Goal: Navigation & Orientation: Find specific page/section

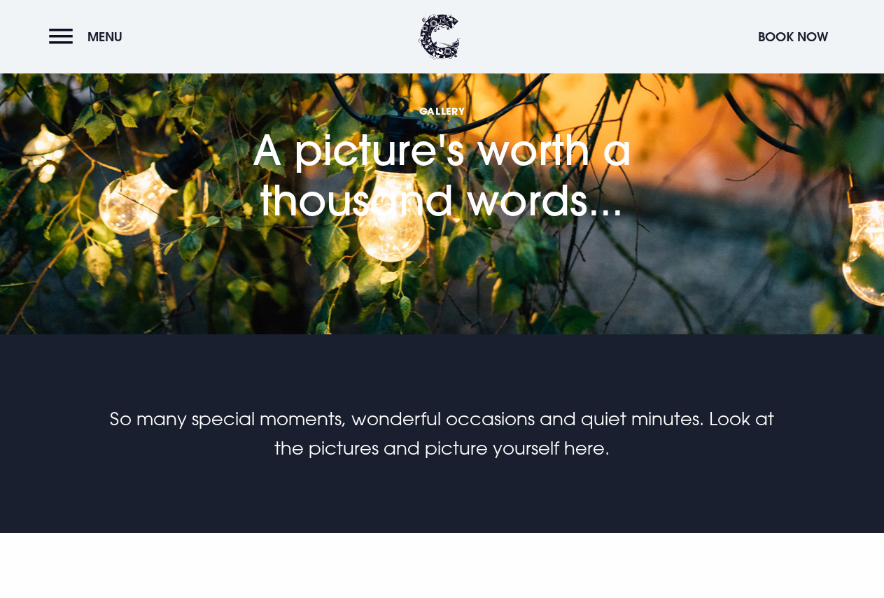
scroll to position [280, 0]
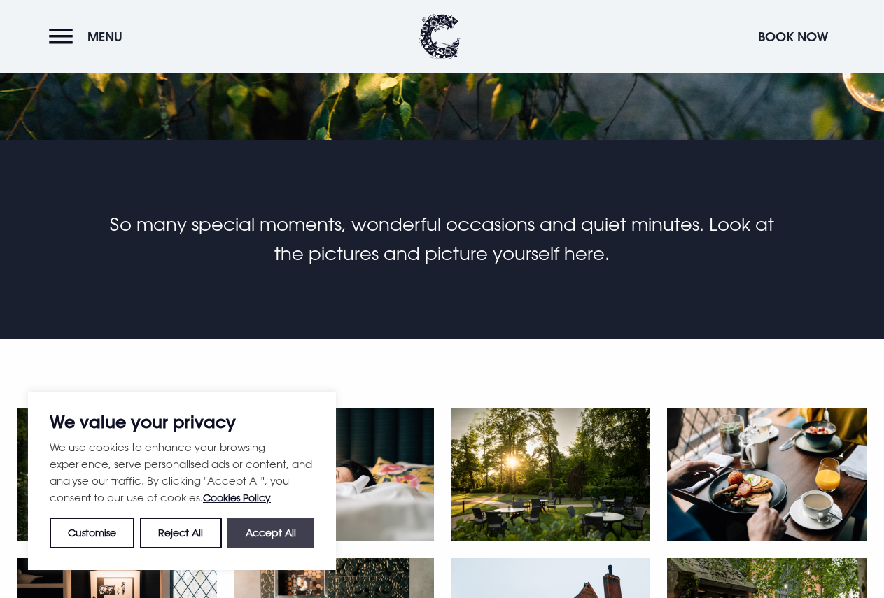
click at [281, 539] on button "Accept All" at bounding box center [270, 533] width 87 height 31
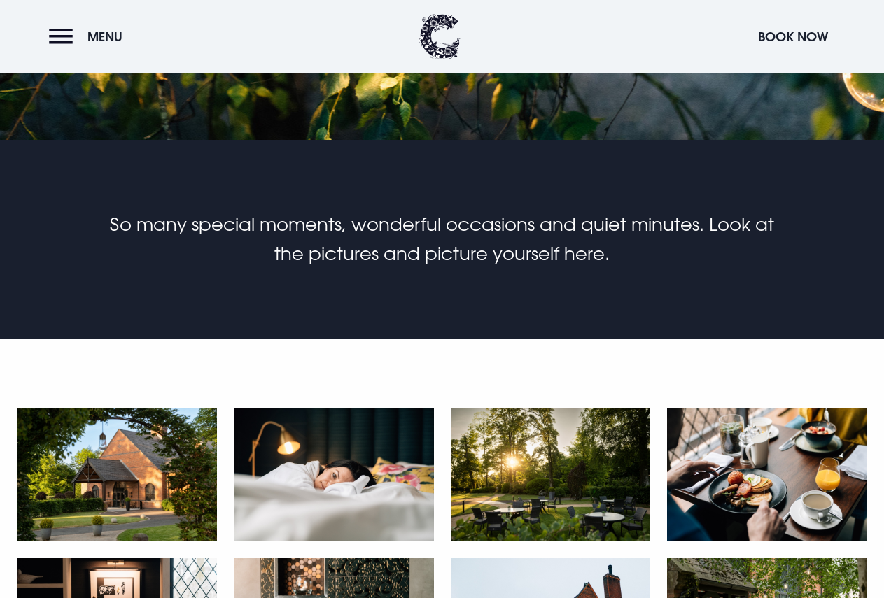
checkbox input "true"
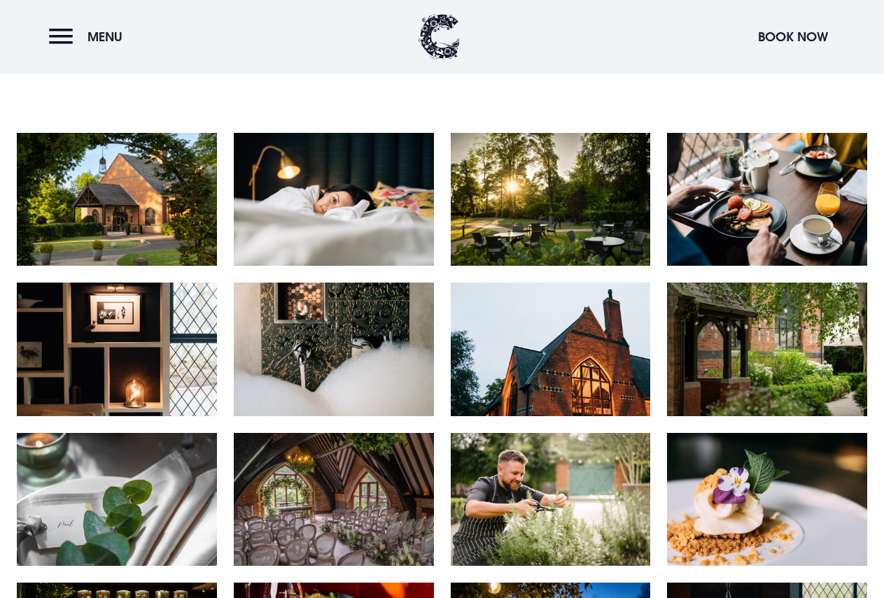
scroll to position [560, 0]
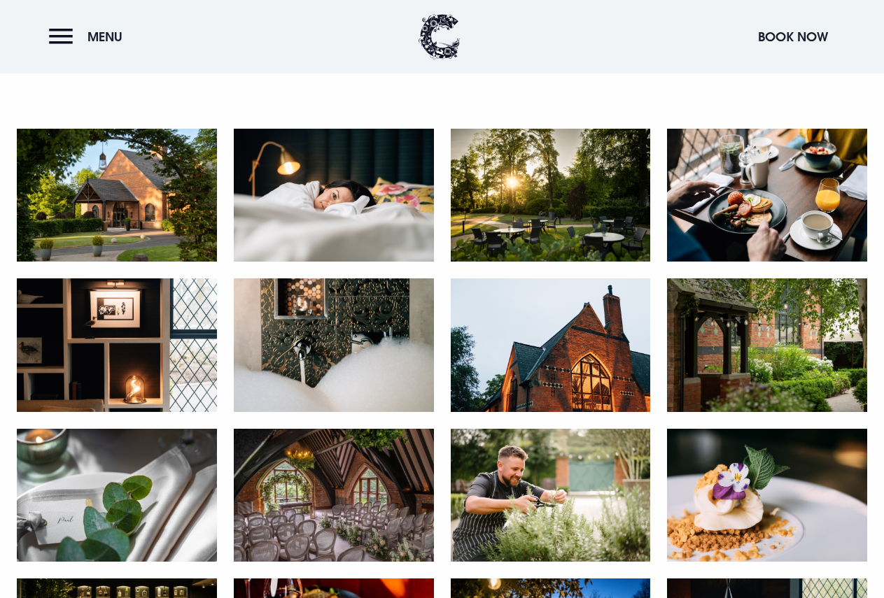
click at [331, 516] on img at bounding box center [334, 495] width 200 height 133
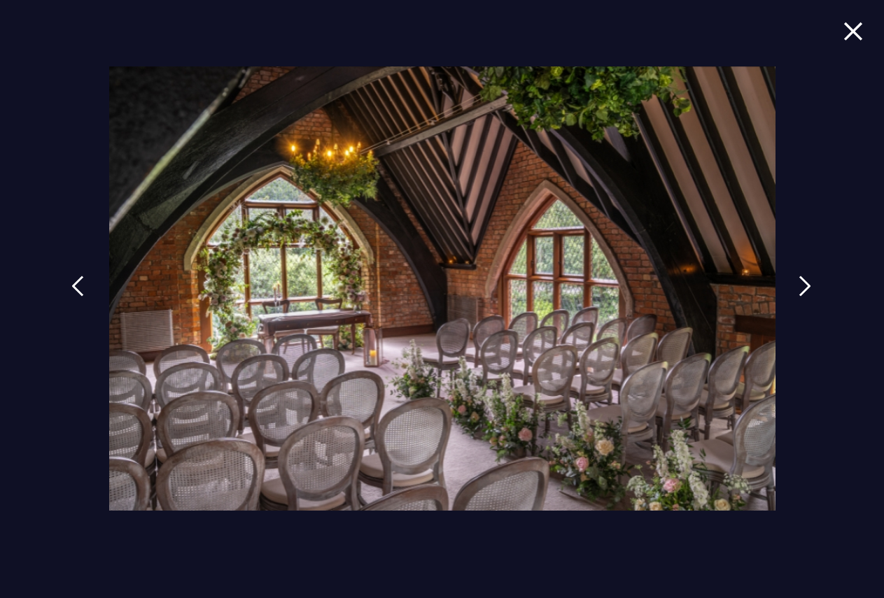
click at [849, 29] on img at bounding box center [853, 31] width 20 height 19
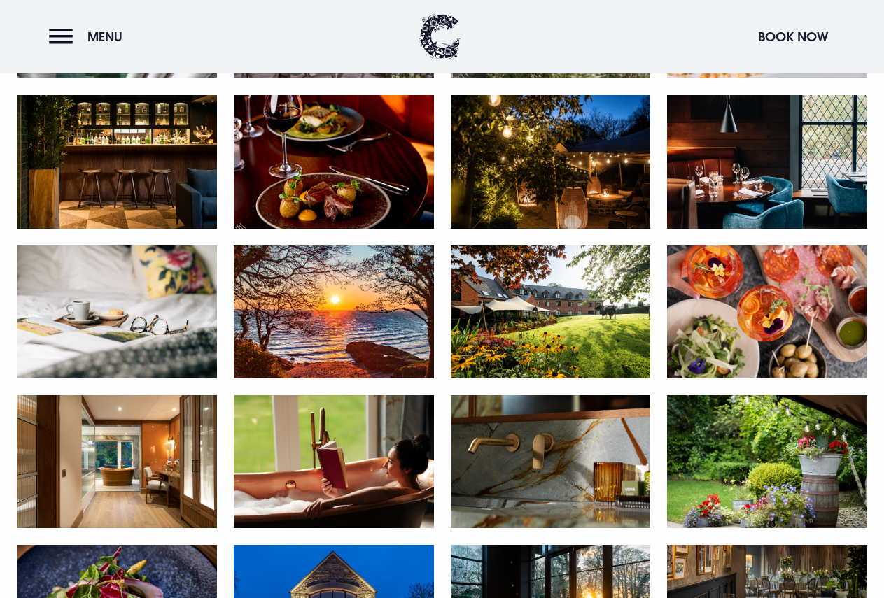
scroll to position [1050, 0]
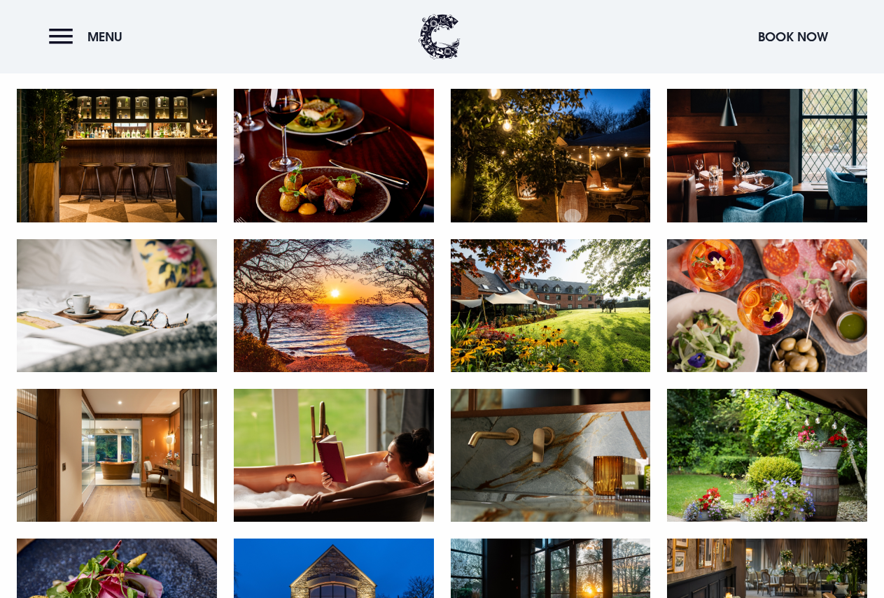
click at [532, 300] on img at bounding box center [551, 305] width 200 height 133
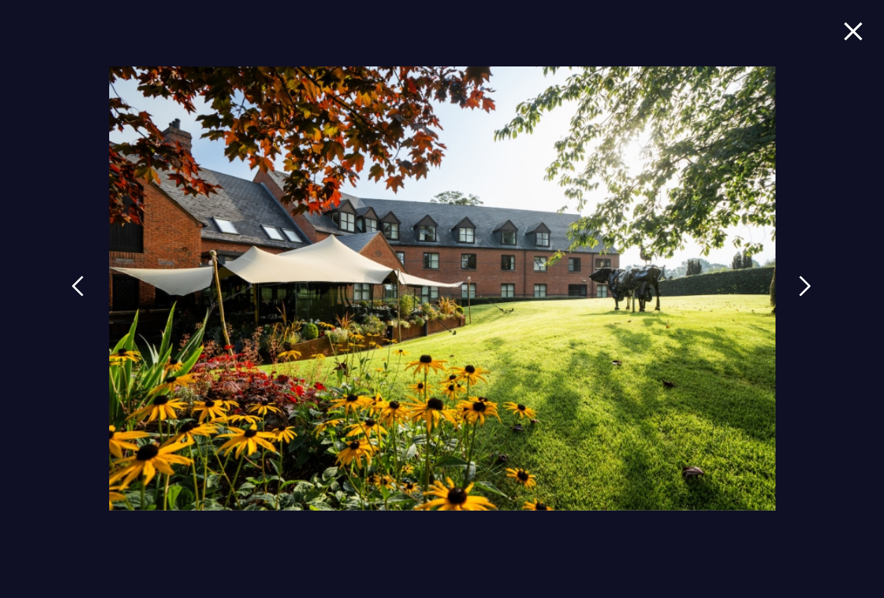
scroll to position [1120, 0]
click at [861, 27] on img at bounding box center [853, 31] width 20 height 19
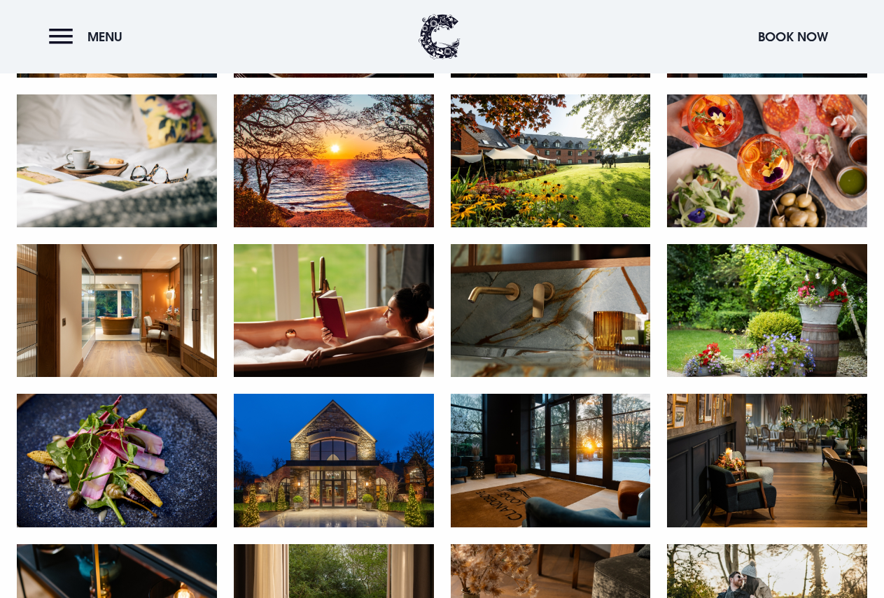
scroll to position [1330, 0]
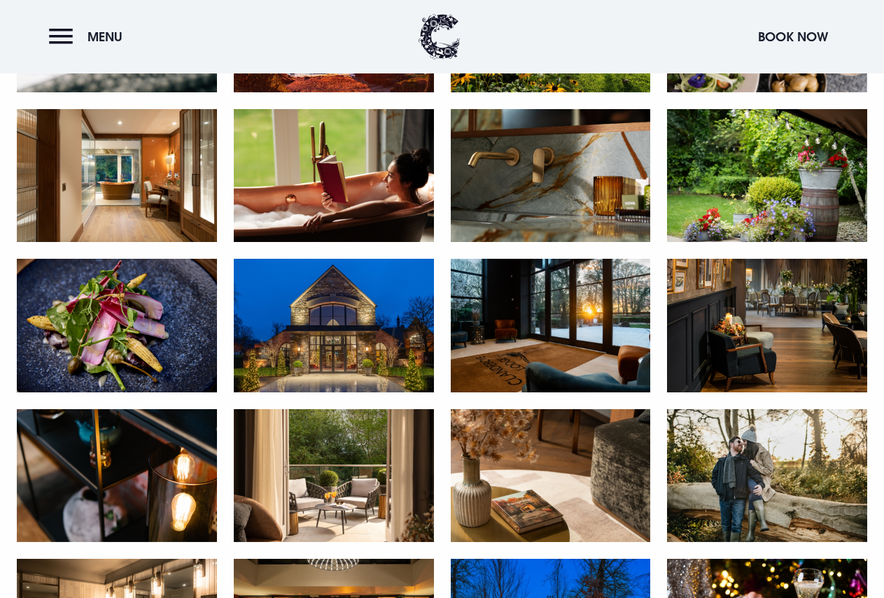
click at [294, 364] on img at bounding box center [334, 325] width 200 height 133
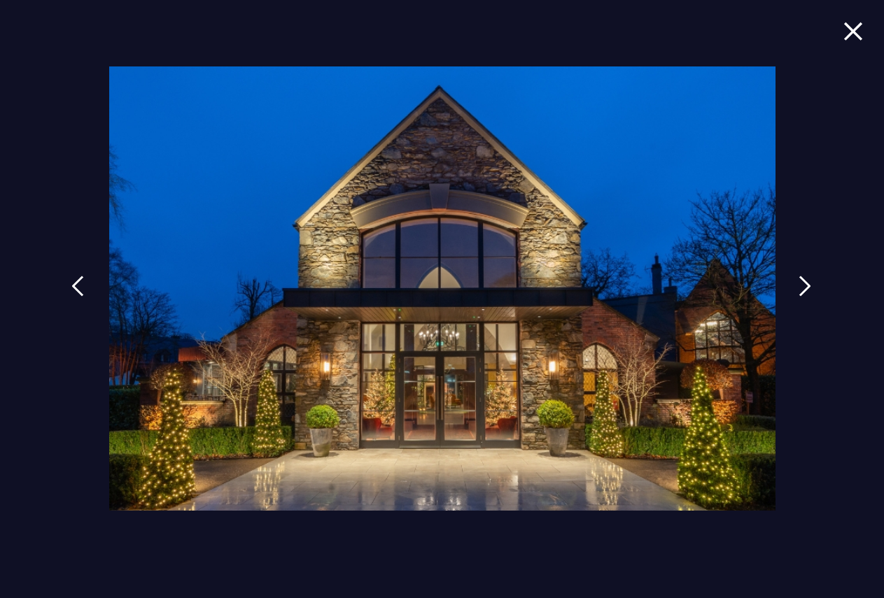
click at [856, 31] on img at bounding box center [853, 31] width 20 height 19
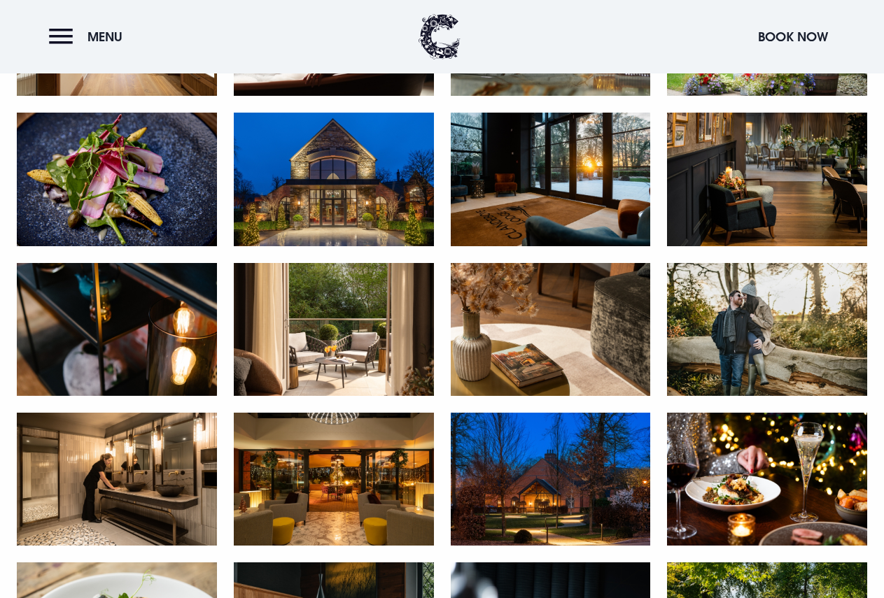
scroll to position [1609, 0]
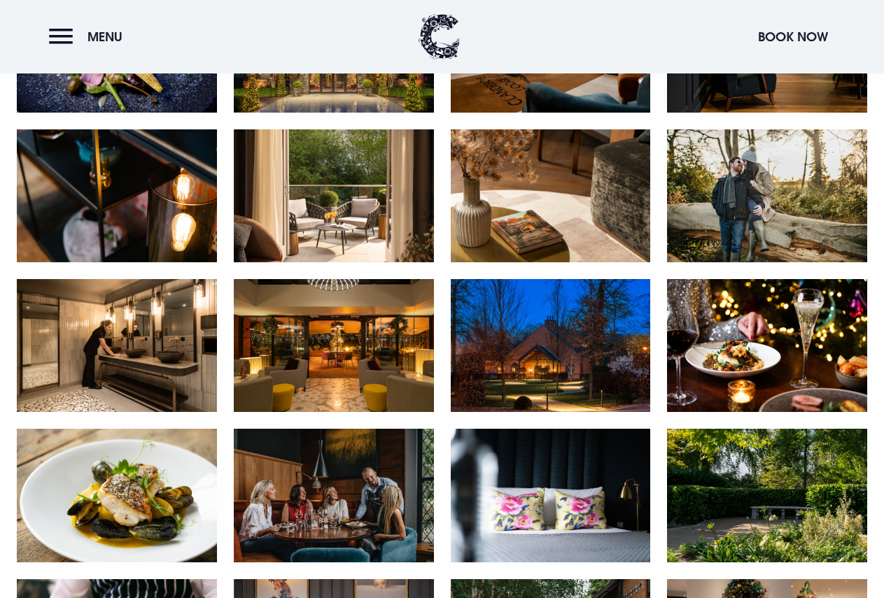
click at [377, 362] on img at bounding box center [334, 345] width 200 height 133
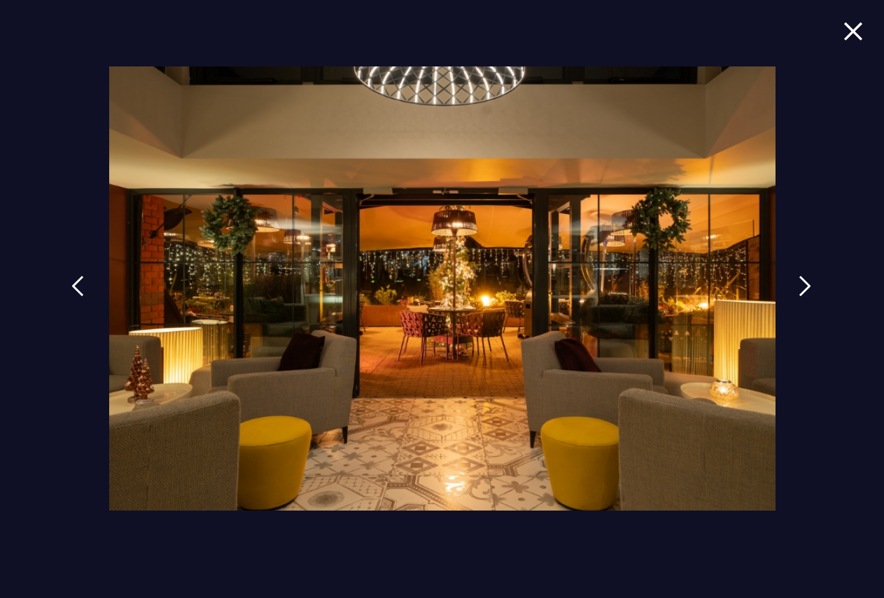
click at [856, 28] on img at bounding box center [853, 31] width 20 height 19
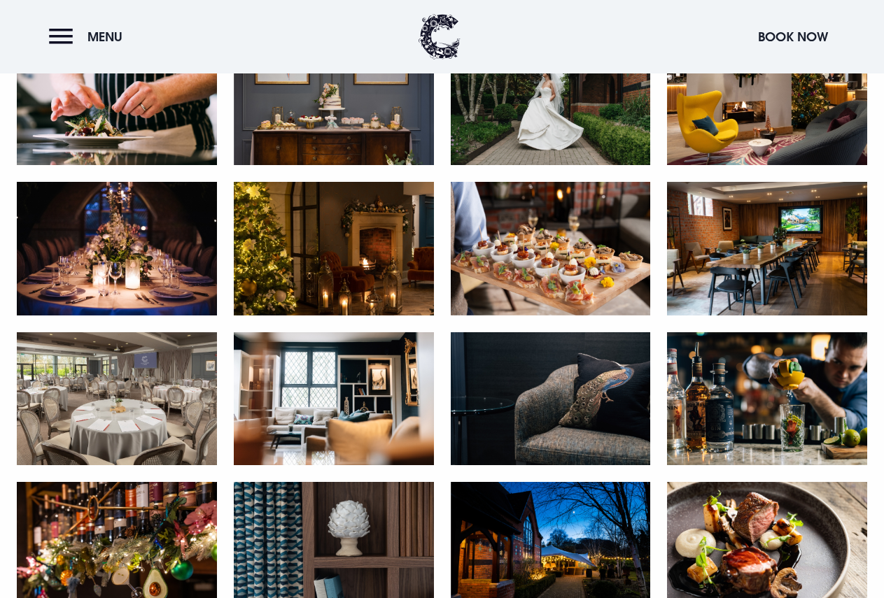
scroll to position [2169, 0]
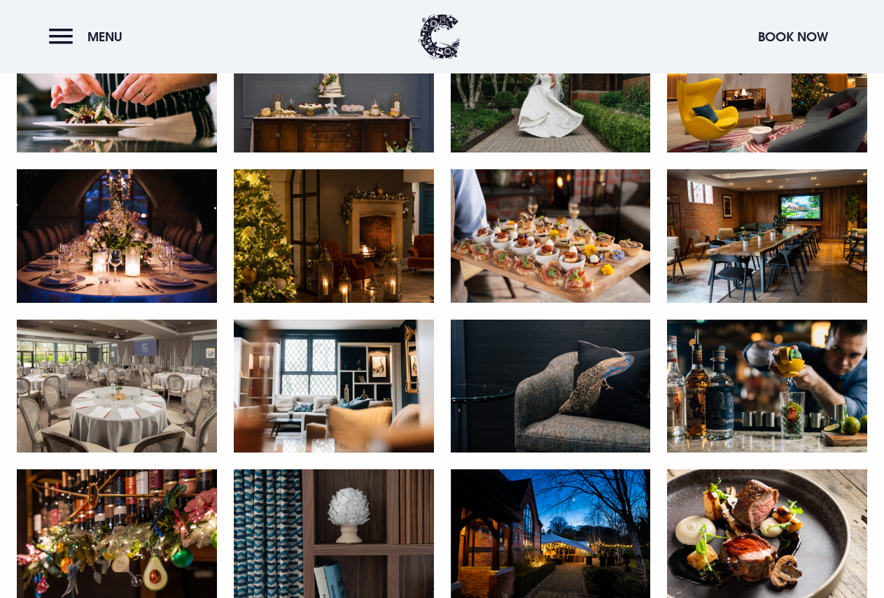
click at [66, 240] on img at bounding box center [117, 235] width 200 height 133
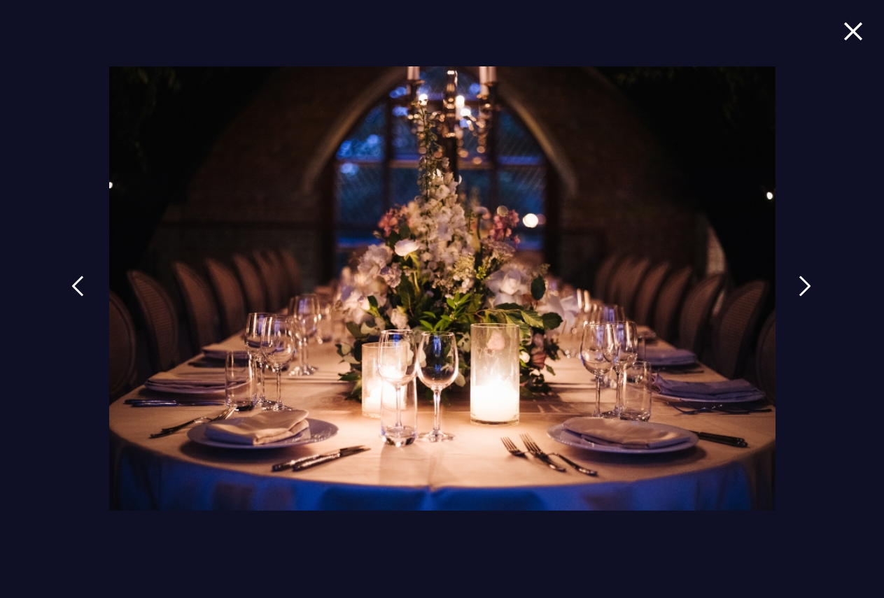
click at [852, 27] on img at bounding box center [853, 31] width 20 height 19
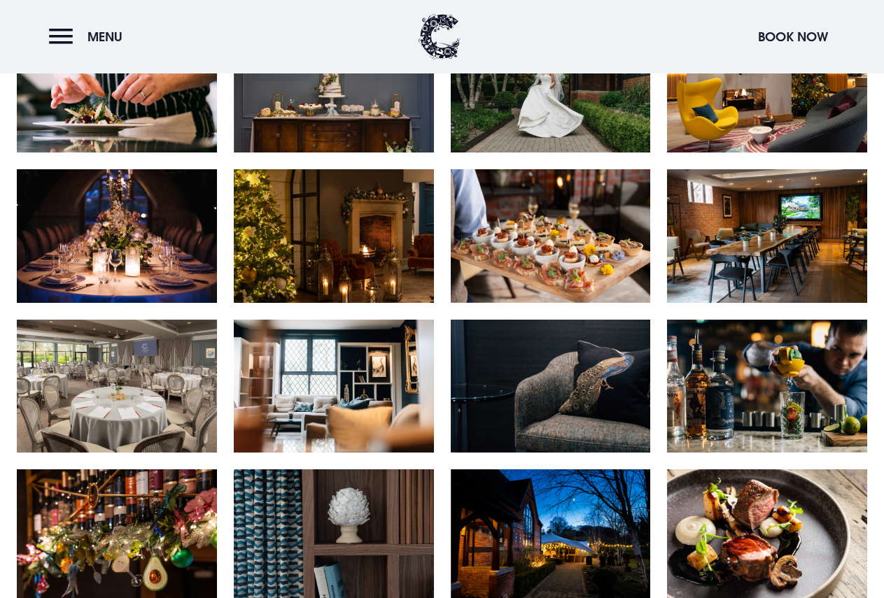
click at [154, 395] on img at bounding box center [117, 386] width 200 height 133
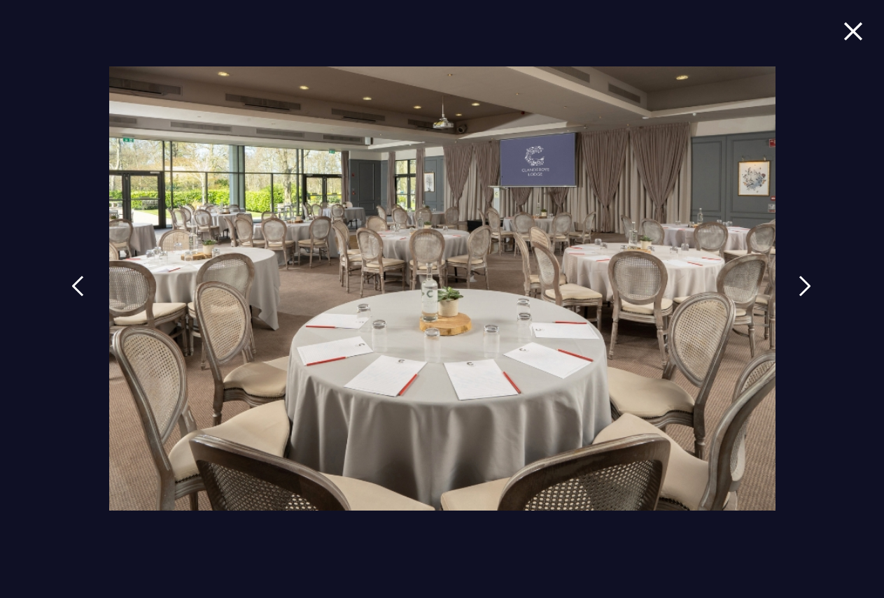
click at [852, 30] on img at bounding box center [853, 31] width 20 height 19
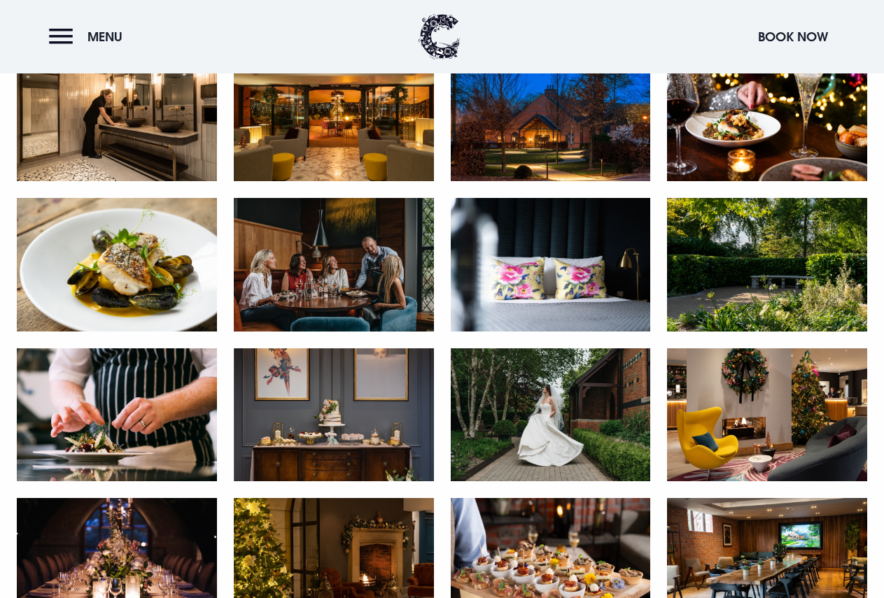
scroll to position [1679, 0]
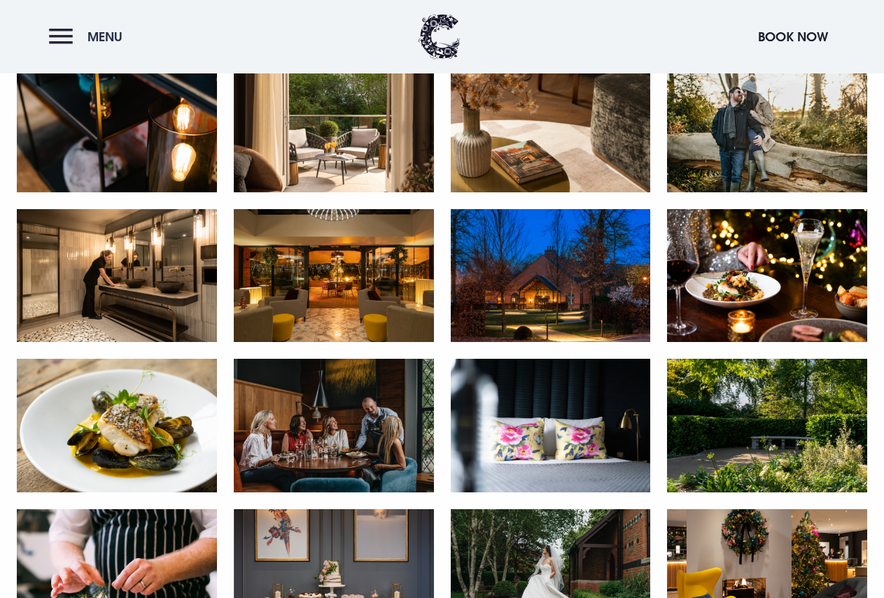
click at [80, 44] on button "Menu" at bounding box center [89, 37] width 80 height 30
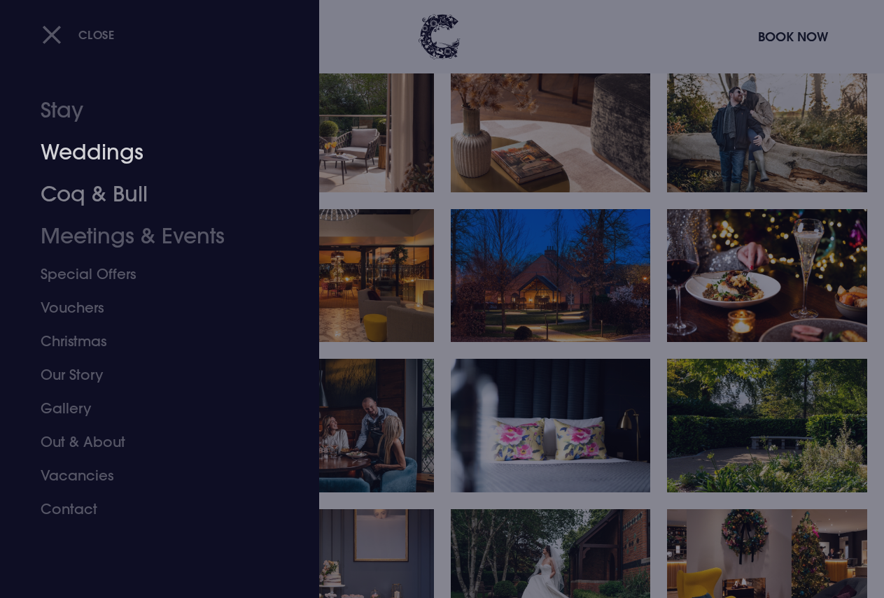
click at [92, 155] on link "Weddings" at bounding box center [150, 153] width 219 height 42
